Goal: Check status: Check status

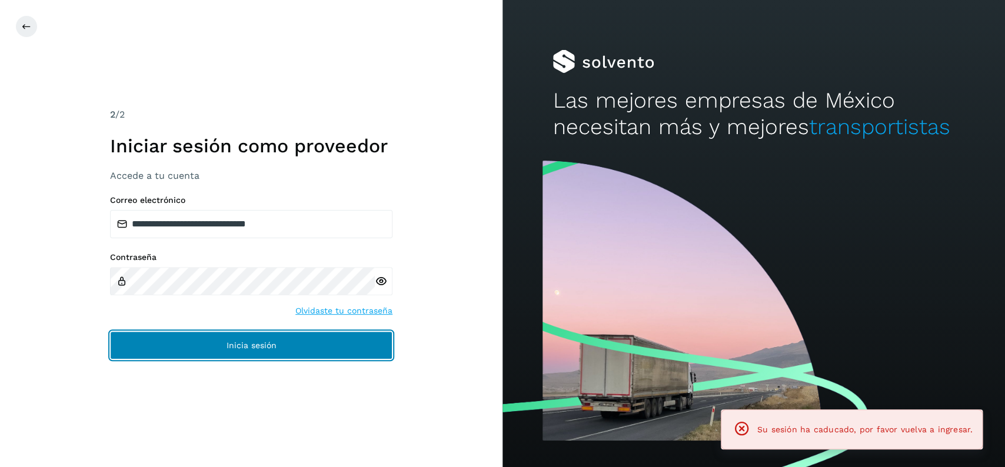
click at [371, 353] on button "Inicia sesión" at bounding box center [251, 345] width 283 height 28
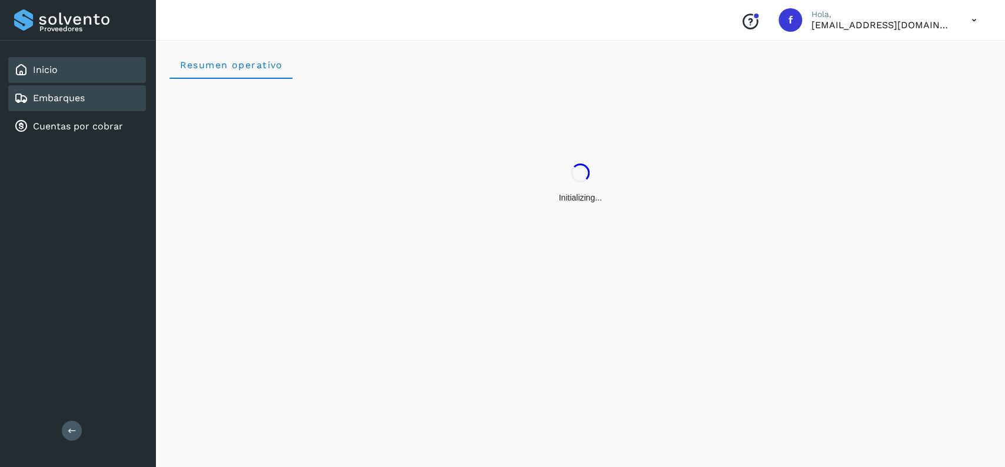
click at [111, 97] on div "Embarques" at bounding box center [77, 98] width 138 height 26
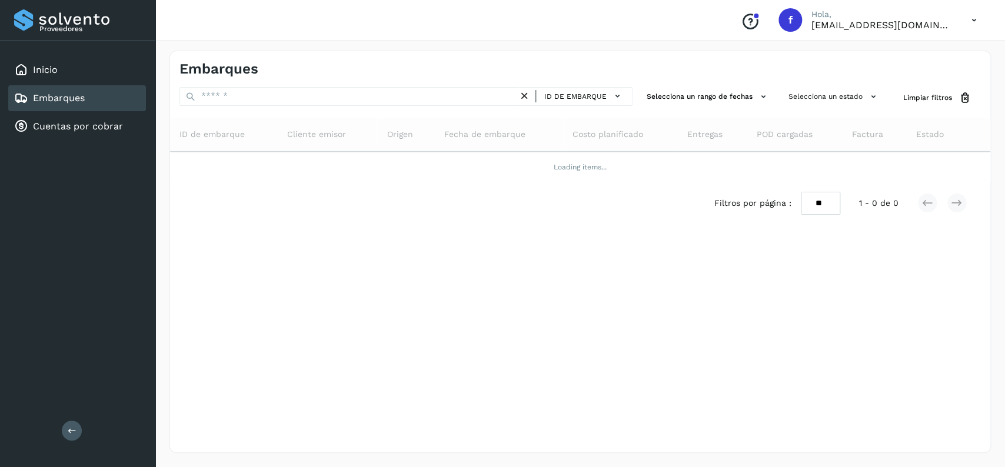
click at [818, 107] on div "Selecciona un estado" at bounding box center [834, 98] width 101 height 22
click at [815, 103] on button "Selecciona un estado" at bounding box center [834, 96] width 101 height 19
click at [764, 164] on icon at bounding box center [761, 168] width 12 height 12
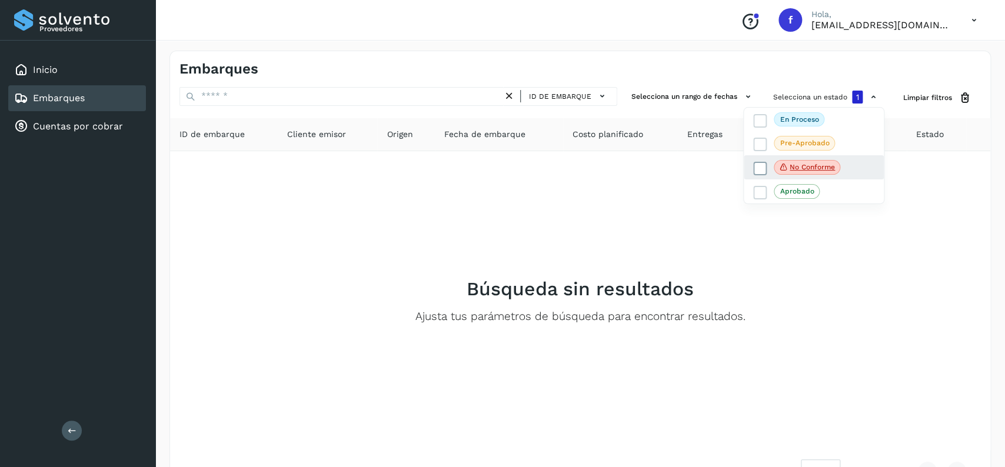
click at [765, 170] on icon at bounding box center [761, 168] width 12 height 12
click at [758, 117] on icon at bounding box center [761, 120] width 12 height 12
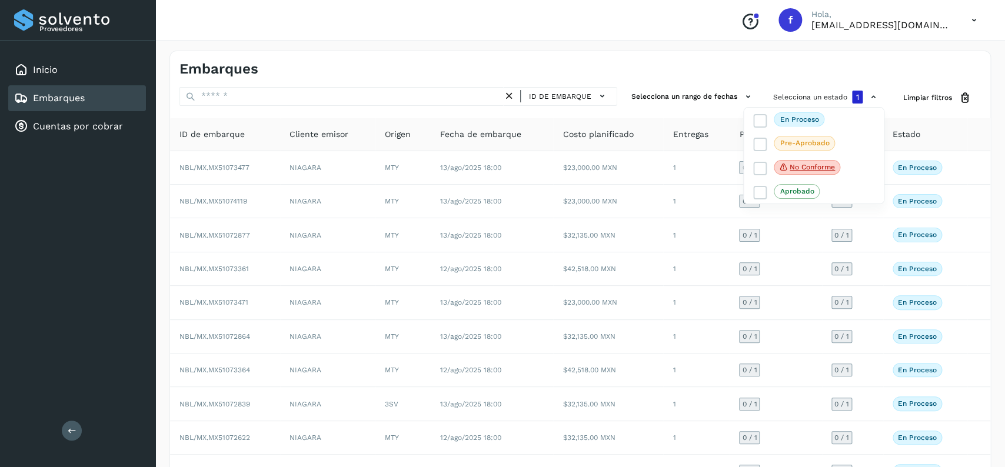
click at [642, 67] on div at bounding box center [502, 233] width 1005 height 467
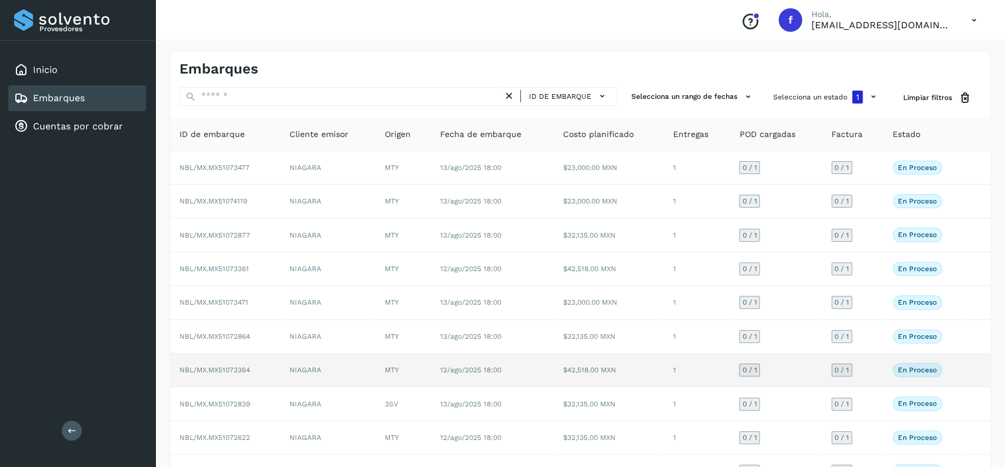
scroll to position [82, 0]
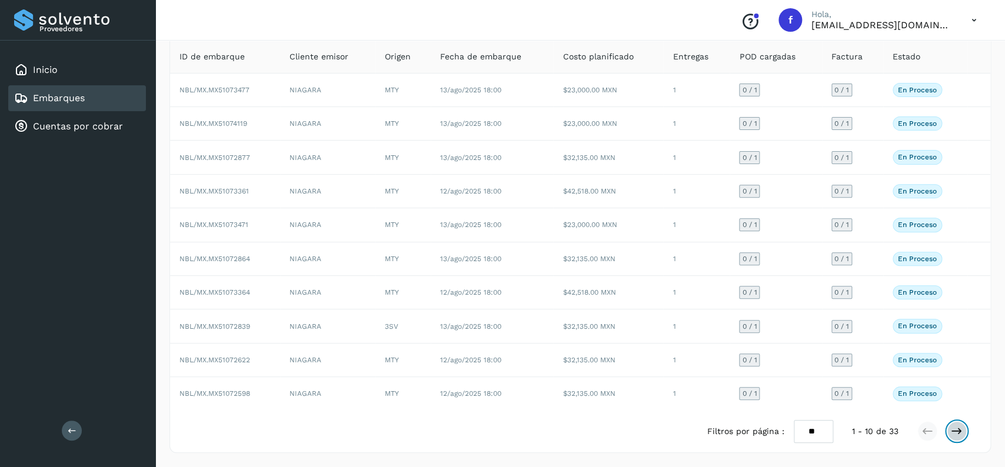
click at [961, 429] on icon at bounding box center [957, 432] width 12 height 12
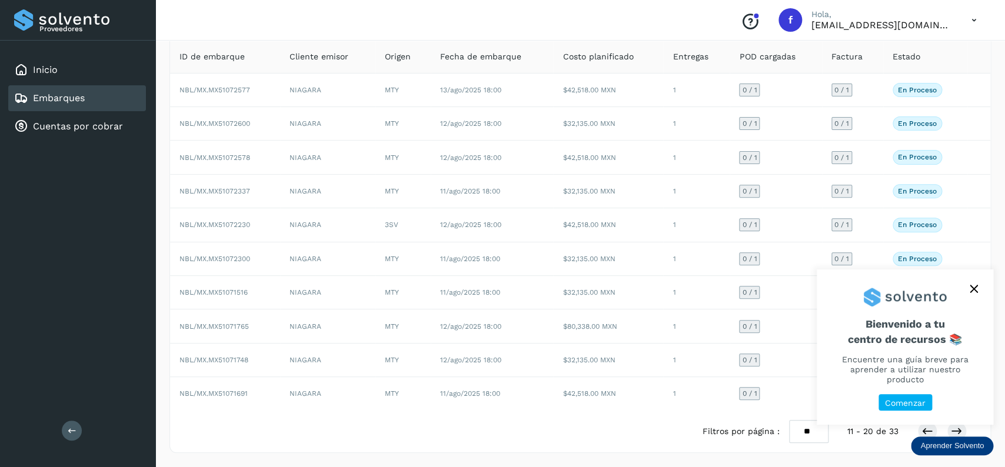
click at [970, 293] on icon "close," at bounding box center [974, 289] width 8 height 8
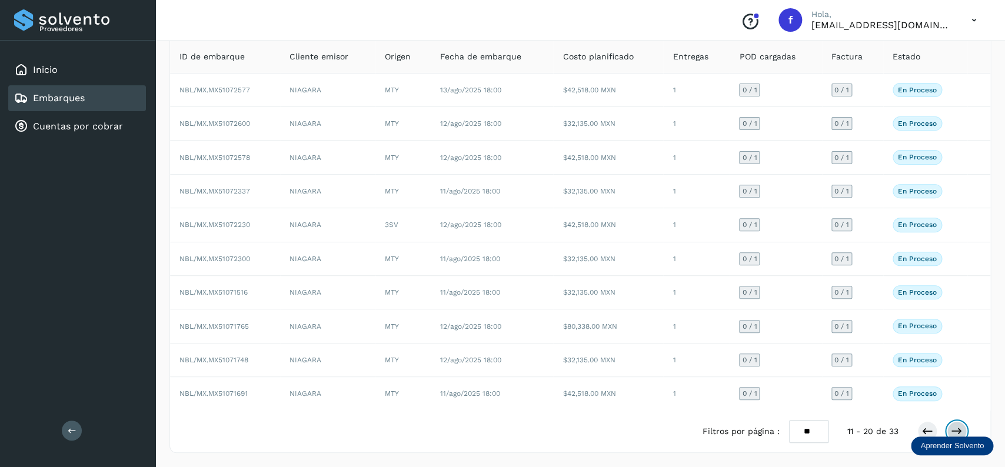
click at [954, 433] on icon at bounding box center [957, 432] width 12 height 12
click at [923, 430] on icon at bounding box center [928, 432] width 12 height 12
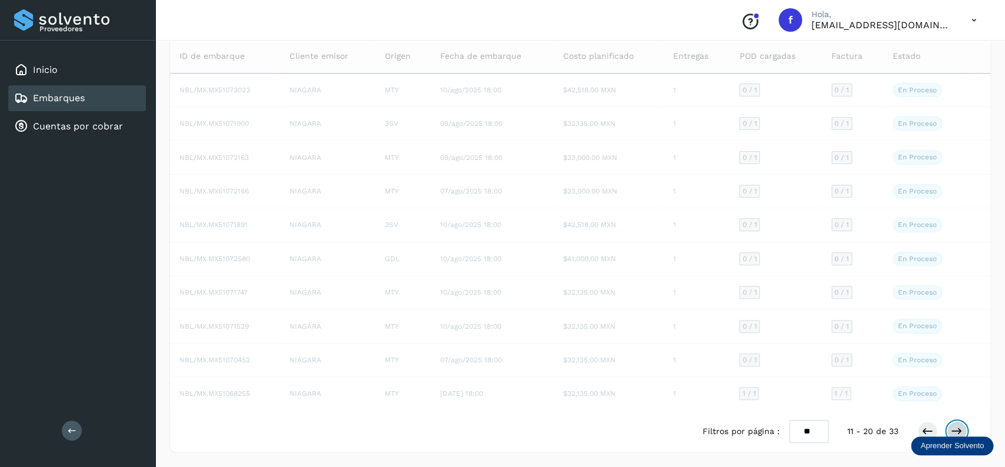
click at [954, 430] on icon at bounding box center [957, 432] width 12 height 12
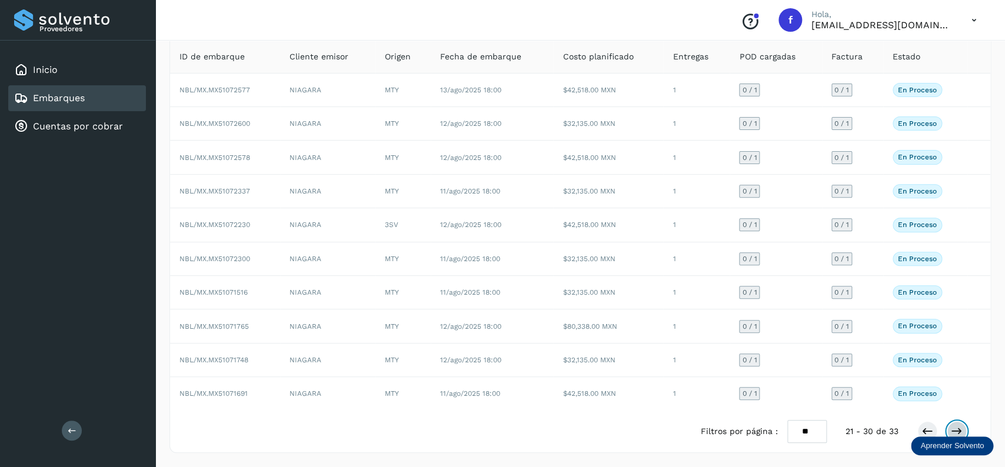
click at [955, 430] on icon at bounding box center [957, 432] width 12 height 12
click at [927, 432] on icon at bounding box center [928, 432] width 12 height 12
click at [931, 429] on icon at bounding box center [928, 432] width 12 height 12
